Goal: Information Seeking & Learning: Compare options

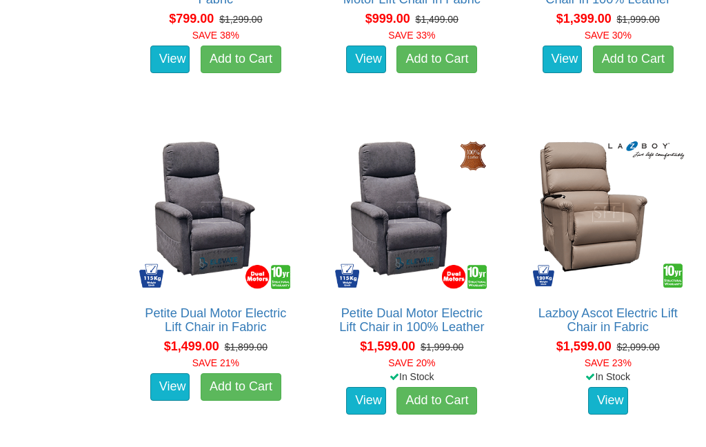
scroll to position [1058, 0]
click at [608, 387] on link "View" at bounding box center [608, 401] width 40 height 28
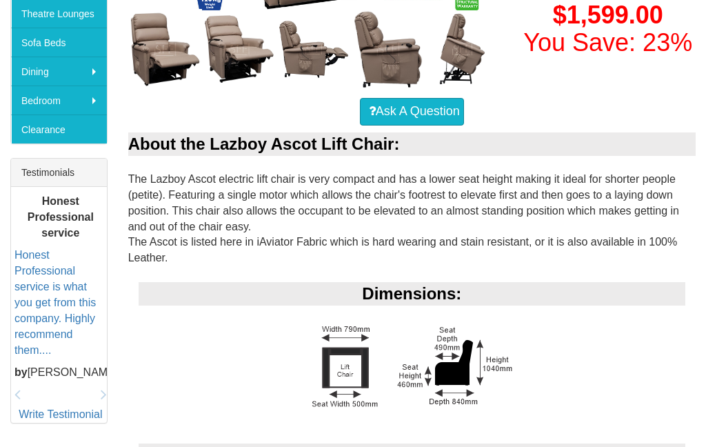
scroll to position [422, 0]
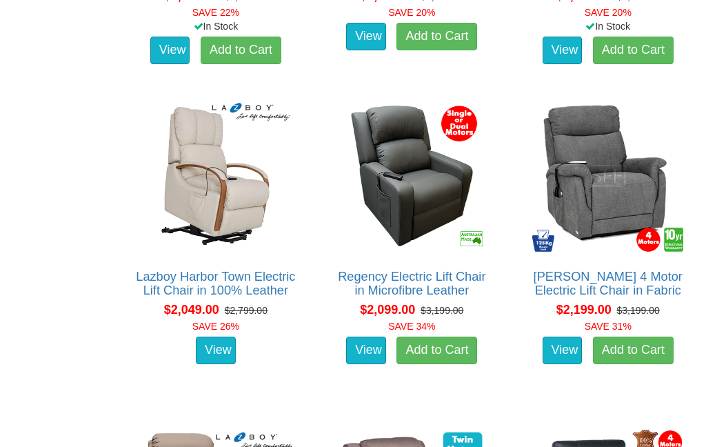
scroll to position [1749, 0]
click at [209, 172] on img at bounding box center [216, 176] width 160 height 160
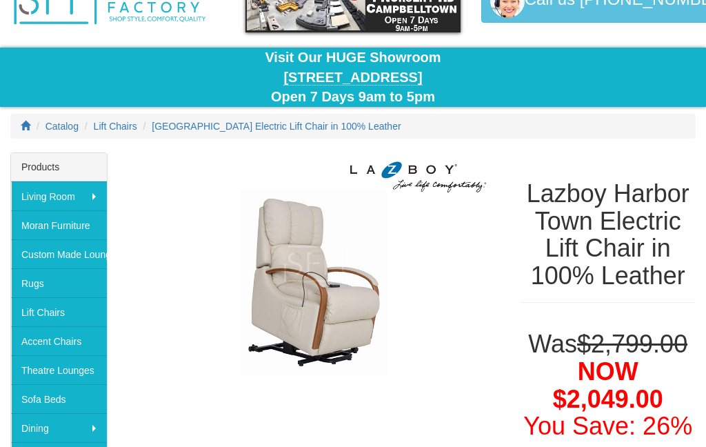
scroll to position [80, 0]
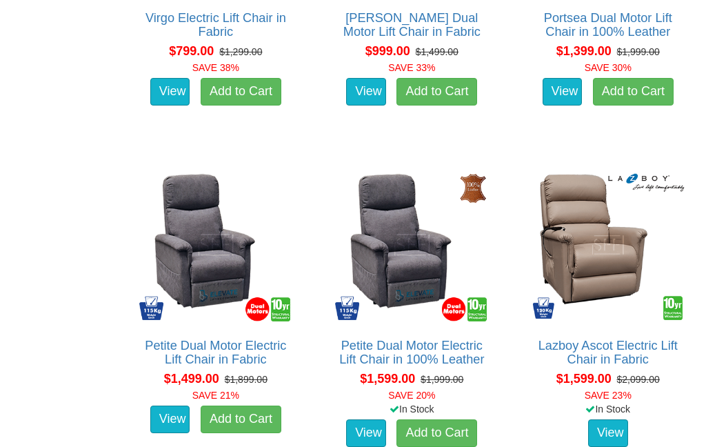
scroll to position [1024, 0]
